Goal: Task Accomplishment & Management: Manage account settings

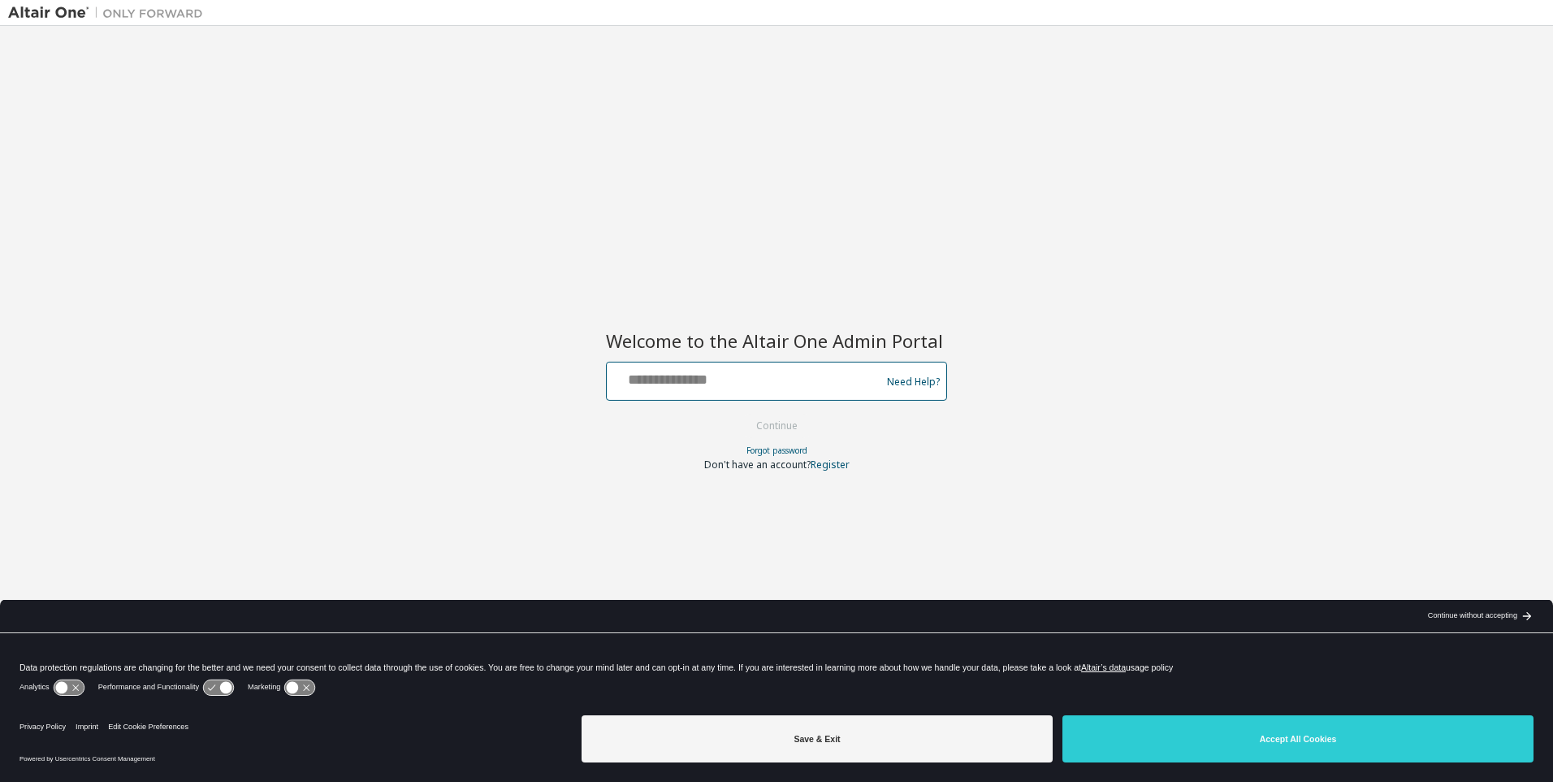
click at [654, 379] on input "text" at bounding box center [746, 378] width 266 height 24
type input "**********"
click at [759, 425] on button "Continue" at bounding box center [777, 426] width 76 height 24
